Goal: Task Accomplishment & Management: Complete application form

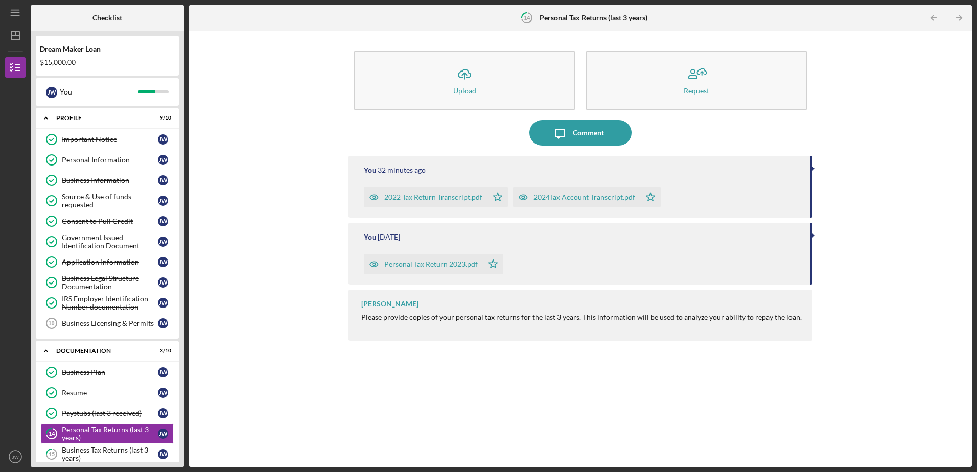
scroll to position [161, 0]
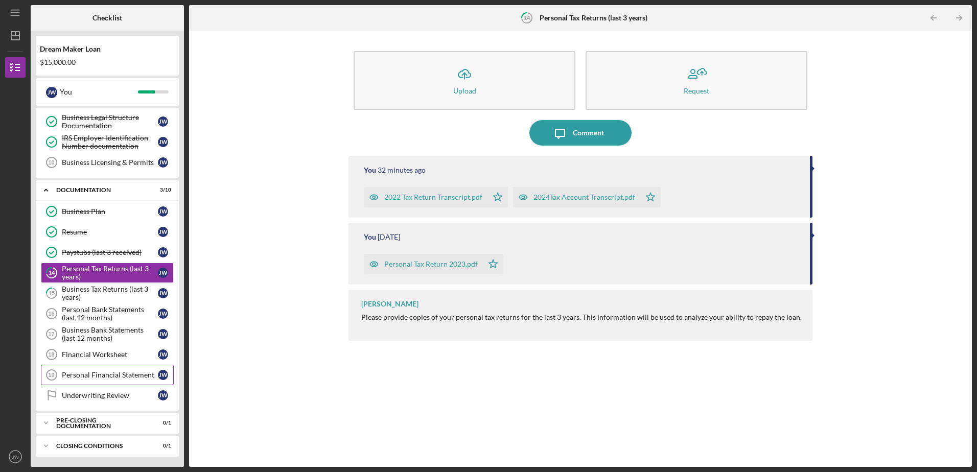
click at [123, 377] on div "Personal Financial Statement" at bounding box center [110, 375] width 96 height 8
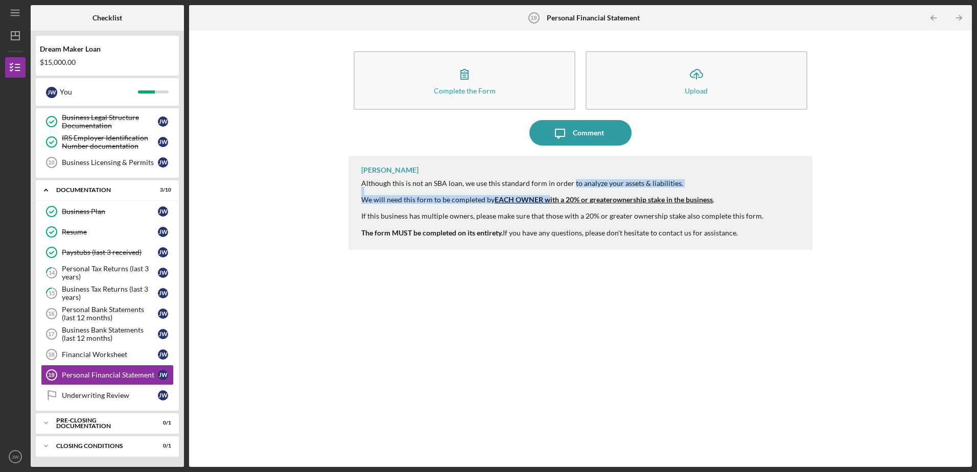
drag, startPoint x: 546, startPoint y: 202, endPoint x: 569, endPoint y: 154, distance: 53.5
click at [569, 154] on div "Complete the Form Form Icon/Upload Upload Icon/Message Comment [PERSON_NAME] Al…" at bounding box center [579, 249] width 463 height 426
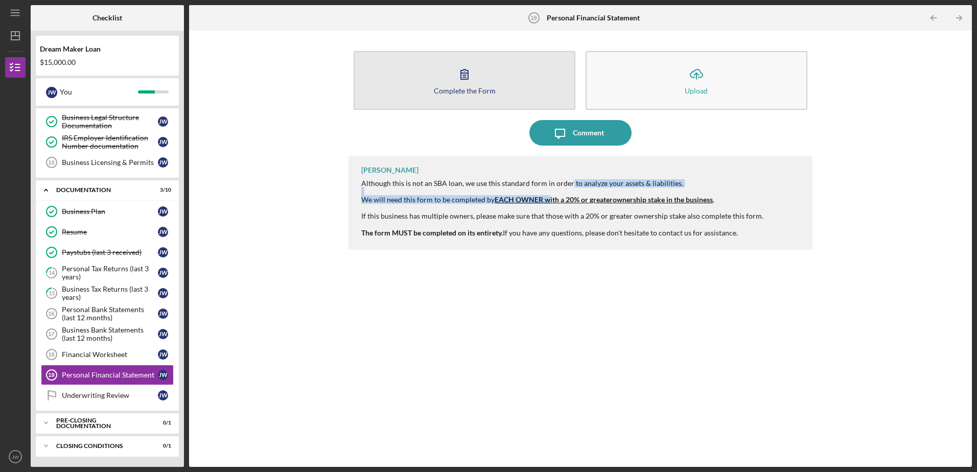
click at [462, 81] on icon "button" at bounding box center [465, 74] width 26 height 26
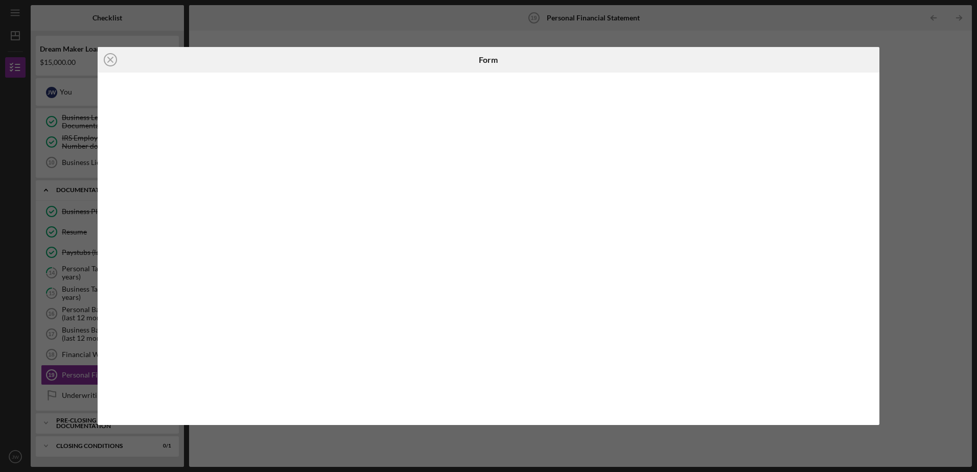
click at [921, 243] on div "Icon/Close Form" at bounding box center [488, 236] width 977 height 472
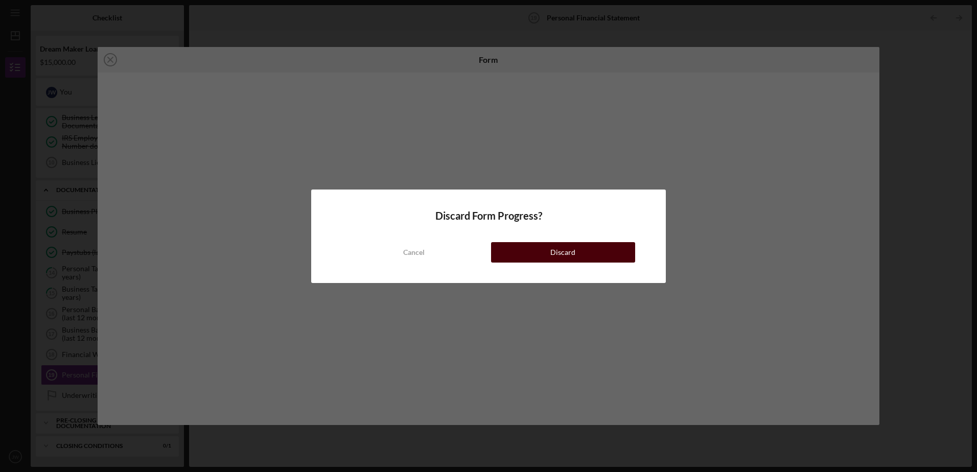
click at [538, 253] on button "Discard" at bounding box center [563, 252] width 144 height 20
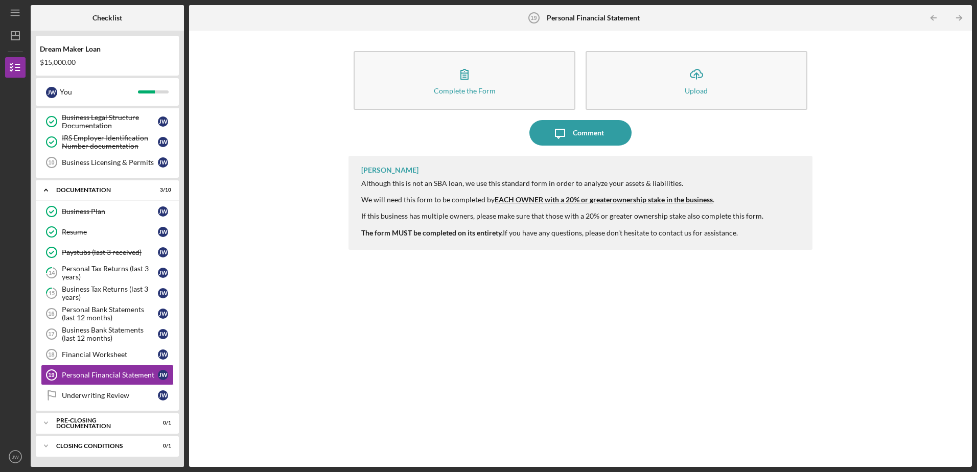
drag, startPoint x: 361, startPoint y: 185, endPoint x: 764, endPoint y: 236, distance: 406.8
click at [764, 236] on div "[PERSON_NAME] Although this is not an SBA loan, we use this standard form in or…" at bounding box center [579, 203] width 463 height 94
copy div "Although this is not an SBA loan, we use this standard form in order to analyze…"
click at [294, 196] on div "Complete the Form Form Icon/Upload Upload Icon/Message Comment [PERSON_NAME] Al…" at bounding box center [580, 249] width 773 height 426
